Goal: Task Accomplishment & Management: Complete application form

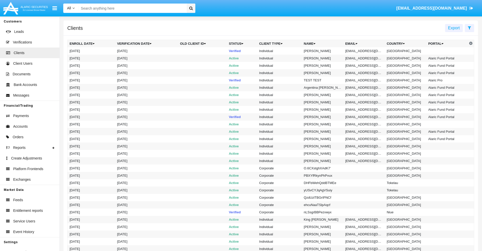
click at [470, 28] on icon at bounding box center [469, 28] width 3 height 4
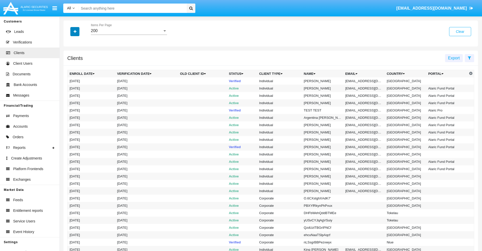
click at [75, 31] on icon "button" at bounding box center [75, 32] width 3 height 4
click at [79, 86] on span "Email" at bounding box center [79, 86] width 10 height 6
click at [70, 88] on input "Email" at bounding box center [69, 88] width 0 height 0
checkbox input "true"
click at [75, 31] on icon "button" at bounding box center [75, 32] width 3 height 4
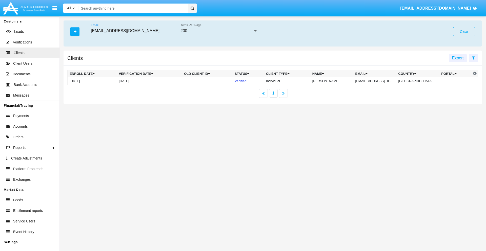
type input "[EMAIL_ADDRESS][DOMAIN_NAME]"
click at [379, 81] on td "[EMAIL_ADDRESS][DOMAIN_NAME]" at bounding box center [375, 81] width 43 height 8
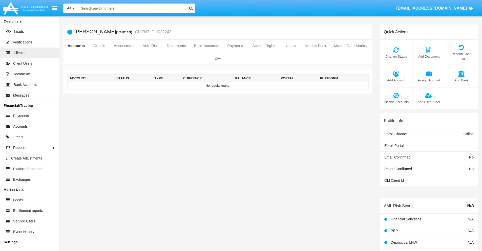
click at [396, 80] on span "Add Account" at bounding box center [396, 80] width 27 height 5
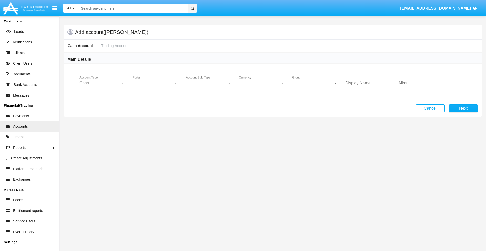
click at [156, 83] on span "Portal" at bounding box center [153, 83] width 41 height 5
click at [156, 124] on span "Alaric Pro" at bounding box center [156, 124] width 47 height 12
click at [209, 83] on span "Account Sub Type" at bounding box center [206, 83] width 41 height 5
click at [209, 87] on span "Trading Cash" at bounding box center [209, 87] width 46 height 12
click at [315, 83] on span "Group" at bounding box center [312, 83] width 41 height 5
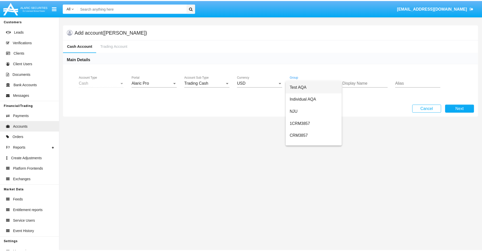
scroll to position [227, 0]
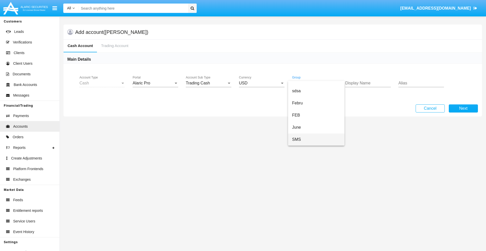
click at [316, 140] on span "SMS" at bounding box center [316, 140] width 48 height 12
type input "lavender"
type input "azure"
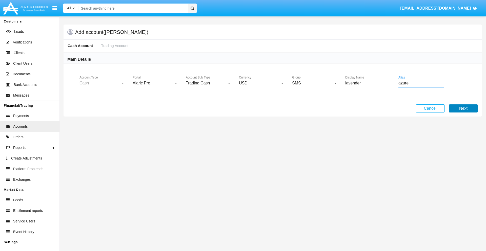
click at [463, 109] on button "Next" at bounding box center [463, 109] width 29 height 8
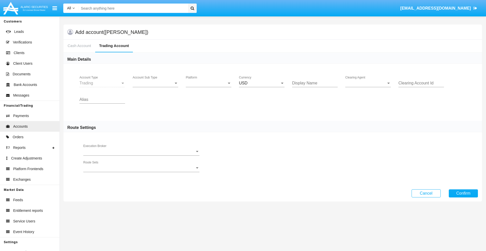
click at [156, 83] on span "Account Sub Type" at bounding box center [153, 83] width 41 height 5
click at [156, 87] on span "Trading" at bounding box center [156, 87] width 46 height 12
click at [209, 83] on span "Platform" at bounding box center [206, 83] width 41 height 5
click at [209, 87] on span "Hammer Lite" at bounding box center [209, 87] width 46 height 12
click at [368, 83] on span "Clearing Agent" at bounding box center [365, 83] width 41 height 5
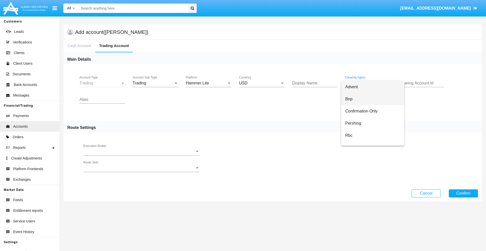
click at [373, 99] on span "Bnp" at bounding box center [372, 99] width 55 height 12
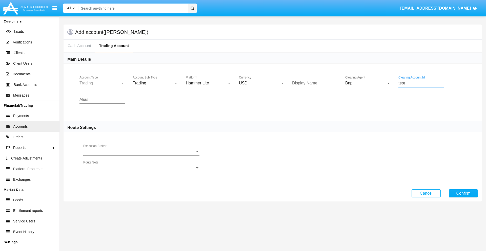
type input "test"
type input "orange"
type input "silver"
click at [463, 193] on button "Confirm" at bounding box center [463, 194] width 29 height 8
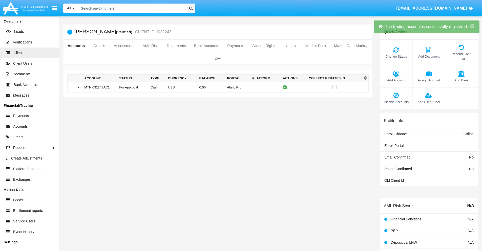
click at [216, 87] on td "0.00" at bounding box center [212, 87] width 28 height 11
click at [285, 87] on icon at bounding box center [286, 87] width 2 height 2
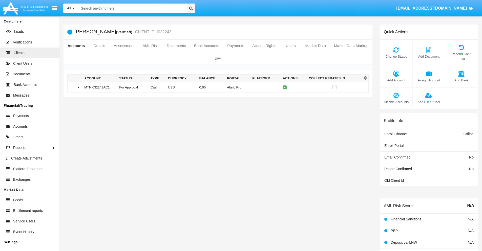
click at [216, 87] on td "0.00" at bounding box center [212, 87] width 28 height 11
click at [285, 98] on icon at bounding box center [286, 98] width 2 height 2
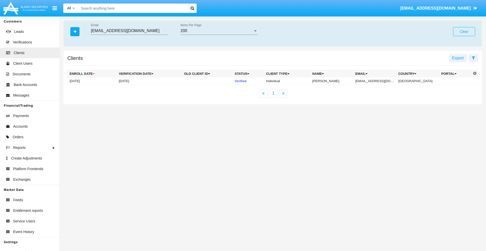
click at [464, 32] on button "Clear" at bounding box center [464, 31] width 22 height 9
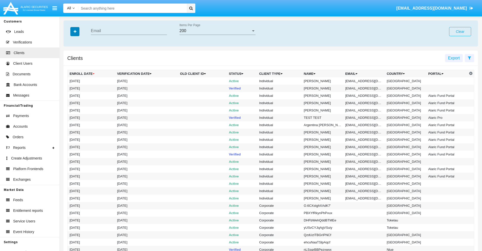
click at [75, 31] on icon "button" at bounding box center [75, 32] width 3 height 4
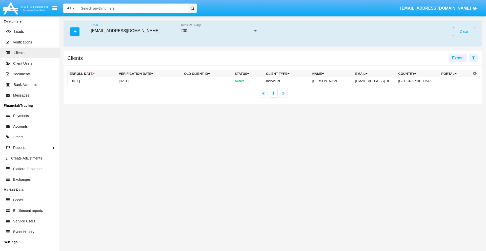
type input "[EMAIL_ADDRESS][DOMAIN_NAME]"
click at [379, 81] on td "[EMAIL_ADDRESS][DOMAIN_NAME]" at bounding box center [375, 81] width 43 height 8
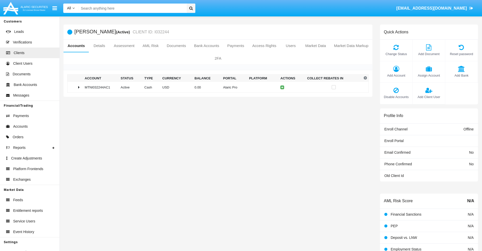
click at [396, 75] on span "Add Account" at bounding box center [396, 75] width 27 height 5
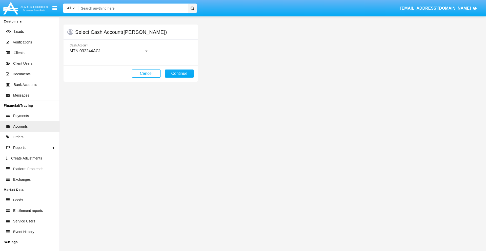
click at [109, 51] on div "MTNI032244AC1" at bounding box center [107, 51] width 74 height 5
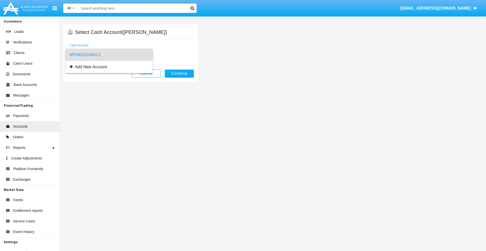
click at [109, 55] on span "MTNI032244AC1" at bounding box center [109, 55] width 79 height 12
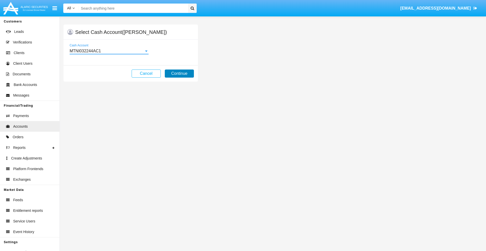
click at [179, 74] on button "Continue" at bounding box center [179, 74] width 29 height 8
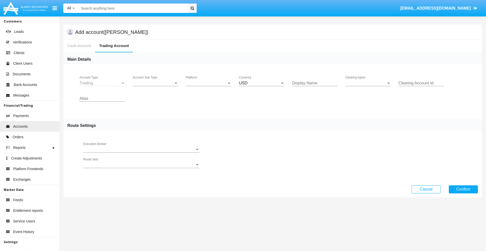
click at [156, 83] on span "Account Sub Type" at bounding box center [153, 83] width 41 height 5
click at [156, 87] on span "Trading" at bounding box center [156, 87] width 46 height 12
click at [209, 83] on span "Platform" at bounding box center [206, 83] width 41 height 5
click at [209, 87] on span "Hammer Lite" at bounding box center [209, 87] width 46 height 12
click at [368, 83] on span "Clearing Agent" at bounding box center [365, 83] width 41 height 5
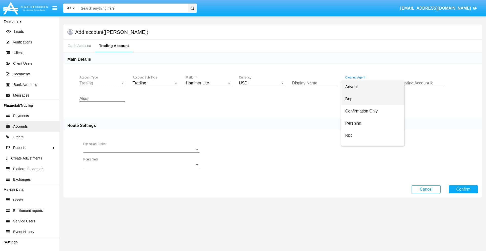
click at [373, 99] on span "Bnp" at bounding box center [372, 99] width 55 height 12
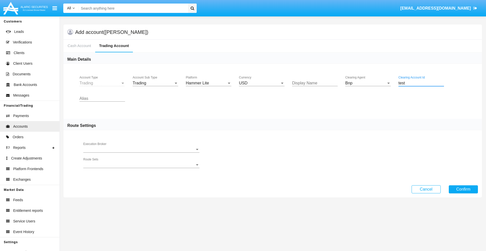
type input "test"
type input "mint green"
type input "olive"
click at [463, 189] on button "Confirm" at bounding box center [463, 190] width 29 height 8
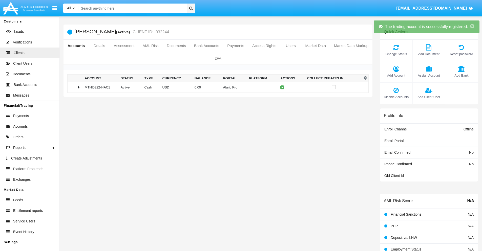
click at [216, 87] on td "0.00" at bounding box center [207, 87] width 29 height 11
